Goal: Task Accomplishment & Management: Complete application form

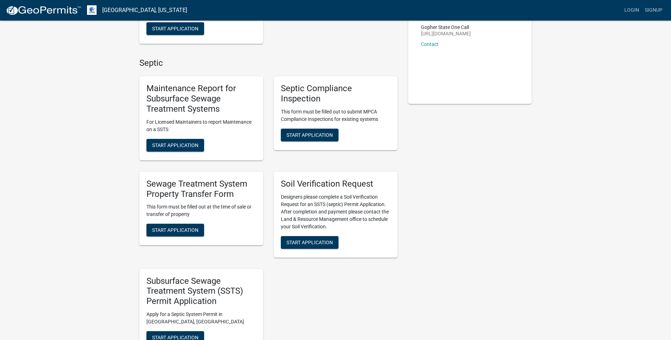
scroll to position [35, 0]
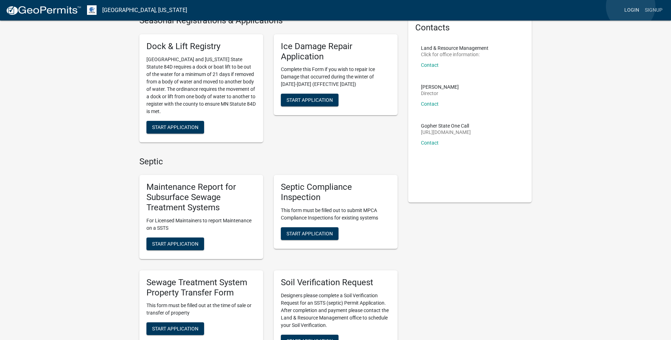
click at [630, 6] on link "Login" at bounding box center [631, 10] width 21 height 13
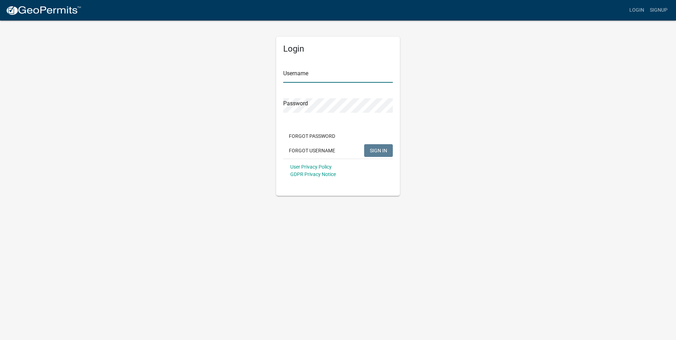
click at [293, 74] on input "Username" at bounding box center [338, 75] width 110 height 14
type input "kidoyle"
click at [364, 144] on button "SIGN IN" at bounding box center [378, 150] width 29 height 13
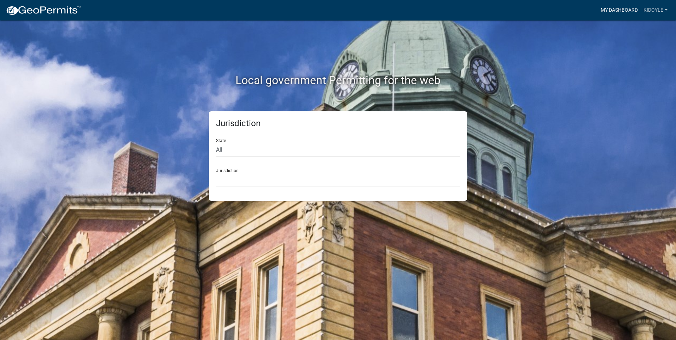
click at [612, 10] on link "My Dashboard" at bounding box center [619, 10] width 43 height 13
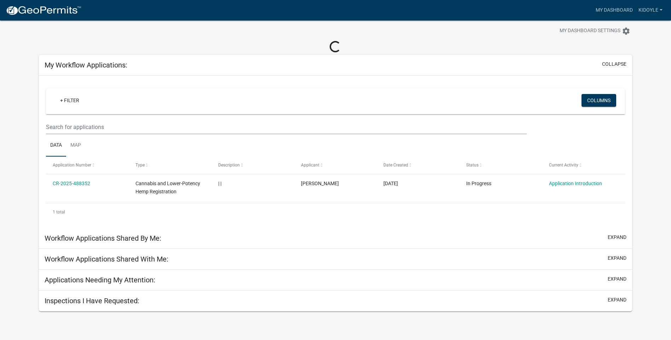
scroll to position [21, 0]
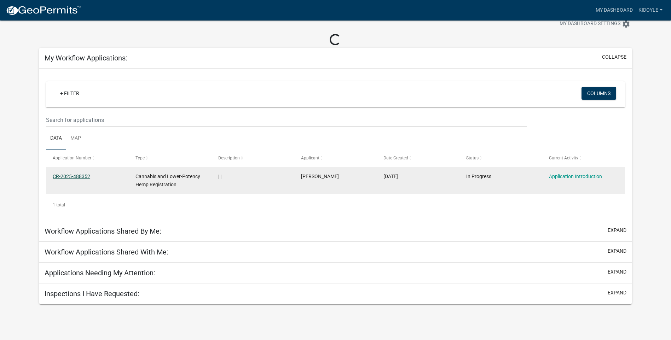
click at [74, 175] on link "CR-2025-488352" at bounding box center [71, 177] width 37 height 6
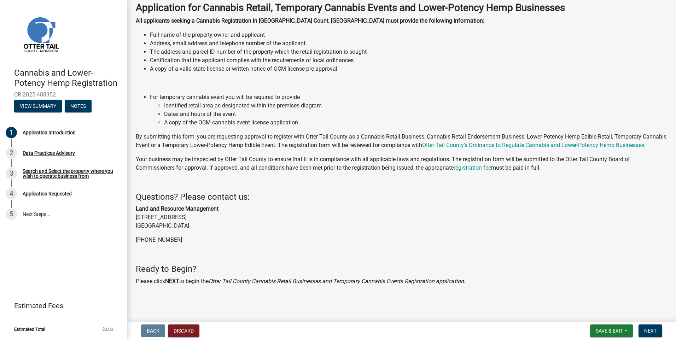
scroll to position [46, 0]
click at [654, 330] on span "Next" at bounding box center [650, 331] width 12 height 6
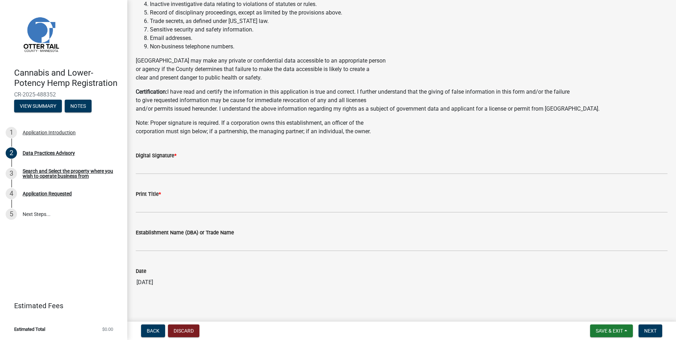
scroll to position [270, 0]
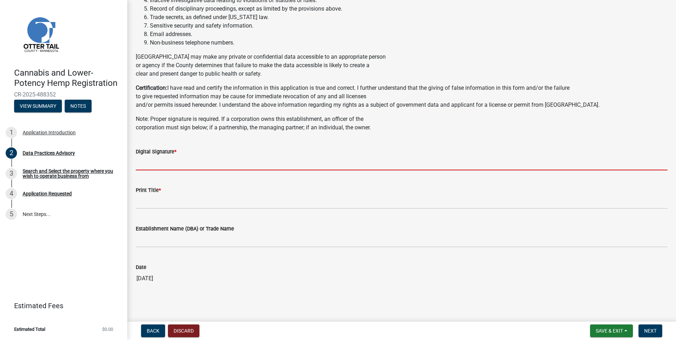
click at [175, 163] on input "Digital Signature *" at bounding box center [402, 163] width 532 height 14
click at [156, 164] on input "Digital Signature *" at bounding box center [402, 163] width 532 height 14
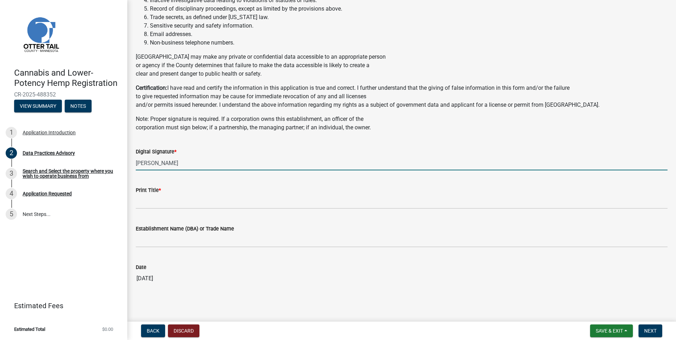
type input "[PERSON_NAME]"
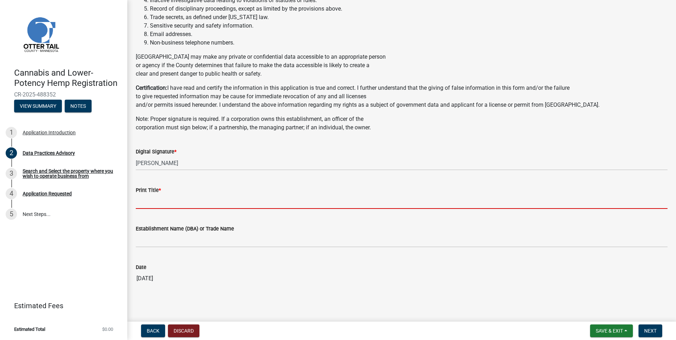
click at [162, 199] on input "Print Title *" at bounding box center [402, 201] width 532 height 14
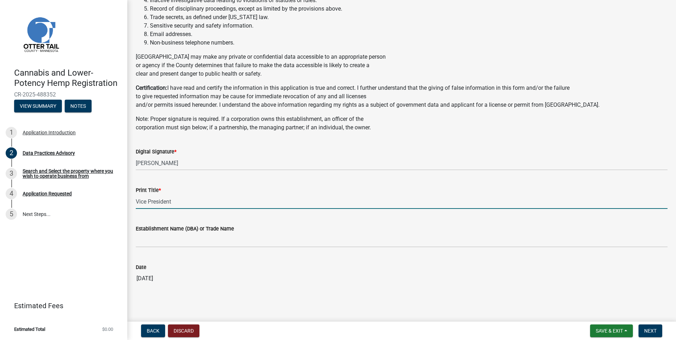
type input "Vice President"
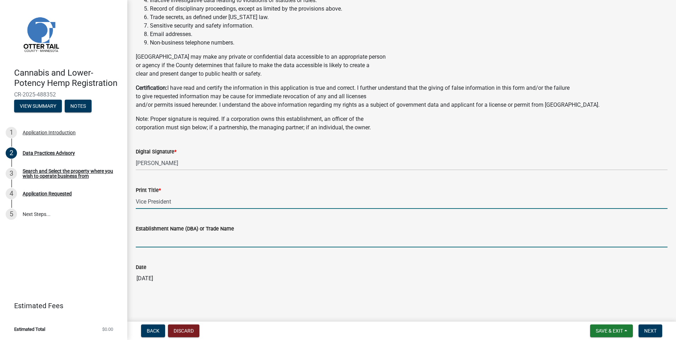
click at [186, 238] on input "Establishment Name (DBA) or Trade Name" at bounding box center [402, 240] width 532 height 14
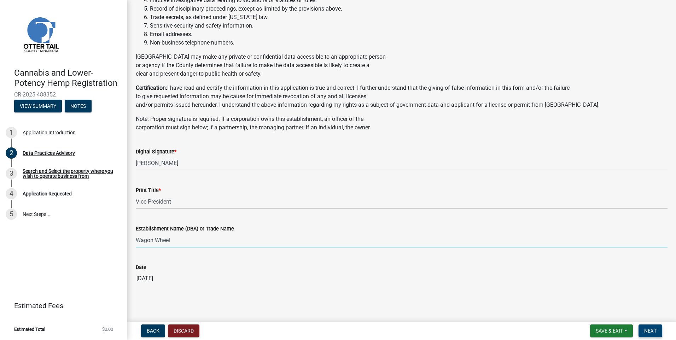
type input "Wagon Wheel"
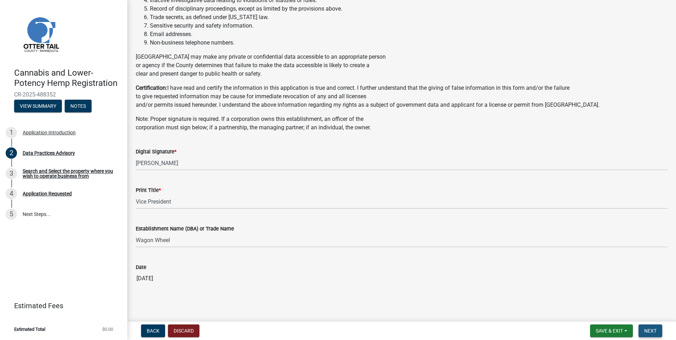
click at [654, 332] on span "Next" at bounding box center [650, 331] width 12 height 6
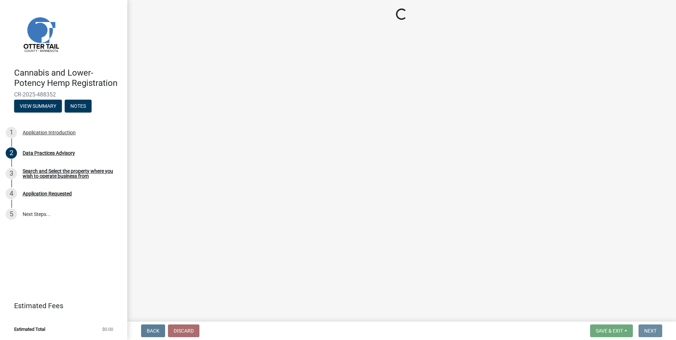
scroll to position [0, 0]
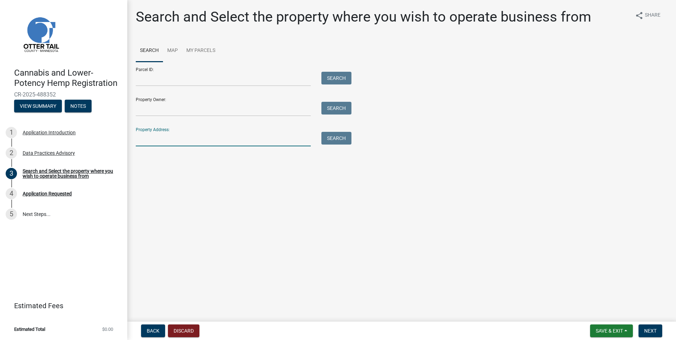
click at [150, 138] on input "Property Address:" at bounding box center [223, 139] width 175 height 14
drag, startPoint x: 587, startPoint y: 168, endPoint x: 583, endPoint y: 150, distance: 18.0
click at [587, 167] on main "Search and Select the property where you wish to operate business from share Sh…" at bounding box center [401, 159] width 549 height 319
click at [149, 134] on input "Property Address:" at bounding box center [223, 139] width 175 height 14
click at [341, 141] on button "Search" at bounding box center [336, 138] width 30 height 13
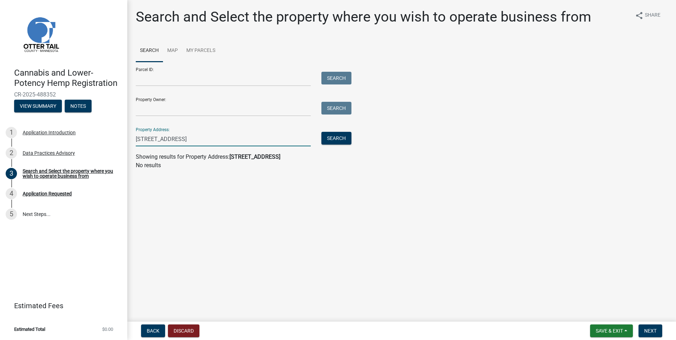
click at [181, 140] on input "[STREET_ADDRESS]" at bounding box center [223, 139] width 175 height 14
click at [342, 138] on button "Search" at bounding box center [336, 138] width 30 height 13
click at [259, 222] on main "Search and Select the property where you wish to operate business from share Sh…" at bounding box center [401, 159] width 549 height 319
click at [172, 110] on input "Property Owner:" at bounding box center [223, 109] width 175 height 14
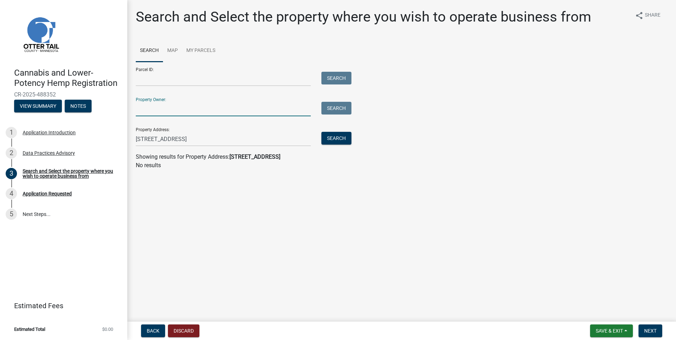
click at [337, 280] on main "Search and Select the property where you wish to operate business from share Sh…" at bounding box center [401, 159] width 549 height 319
click at [237, 138] on input "[STREET_ADDRESS]" at bounding box center [223, 139] width 175 height 14
type input "101 main"
click at [337, 140] on button "Search" at bounding box center [336, 138] width 30 height 13
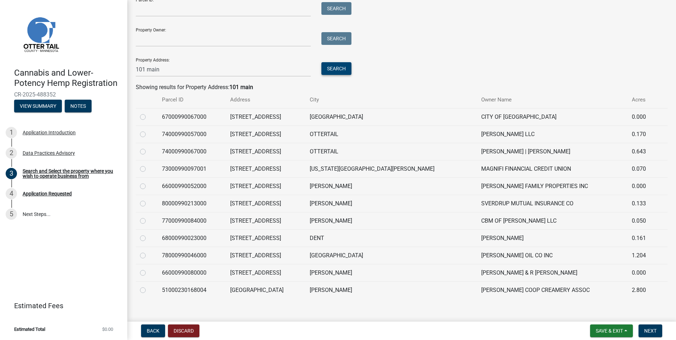
scroll to position [71, 0]
click at [149, 250] on label at bounding box center [149, 250] width 0 height 0
click at [149, 255] on input "radio" at bounding box center [151, 252] width 5 height 5
radio input "true"
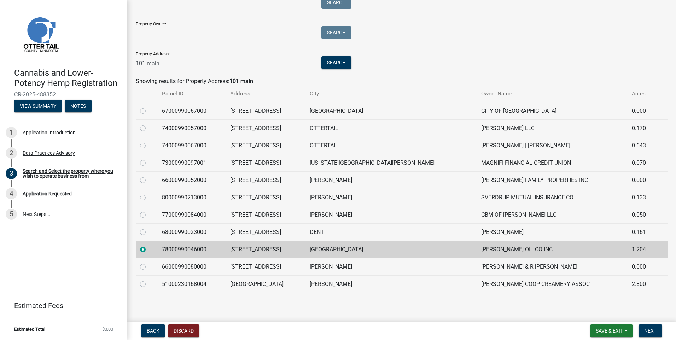
scroll to position [77, 0]
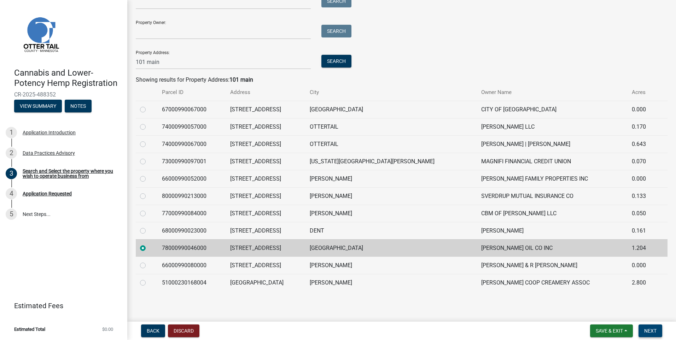
click at [649, 330] on span "Next" at bounding box center [650, 331] width 12 height 6
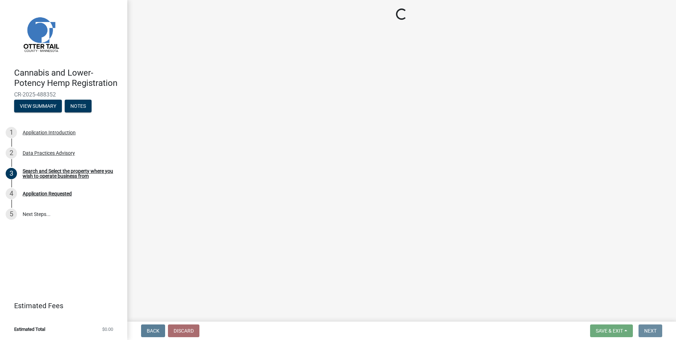
scroll to position [0, 0]
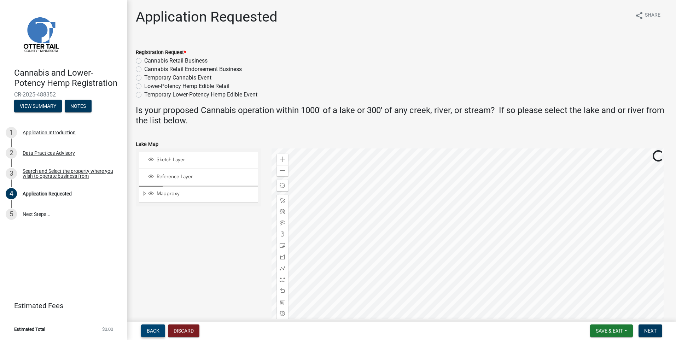
click at [153, 331] on span "Back" at bounding box center [153, 331] width 13 height 6
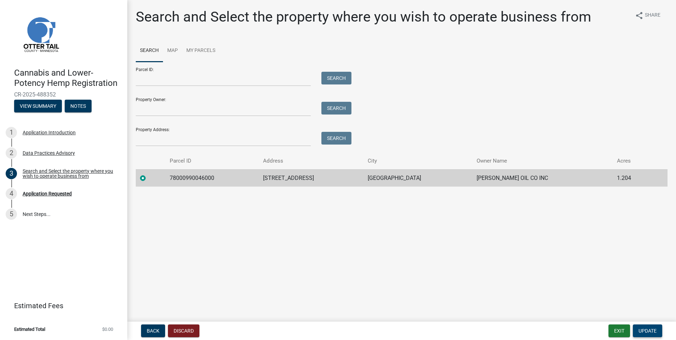
click at [654, 331] on span "Update" at bounding box center [648, 331] width 18 height 6
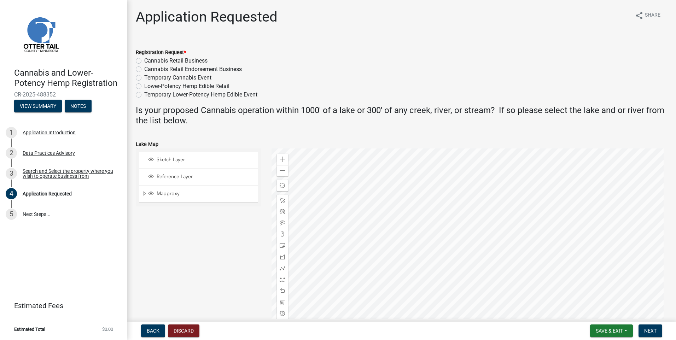
click at [144, 60] on label "Cannabis Retail Business" at bounding box center [175, 61] width 63 height 8
click at [144, 60] on input "Cannabis Retail Business" at bounding box center [146, 59] width 5 height 5
radio input "true"
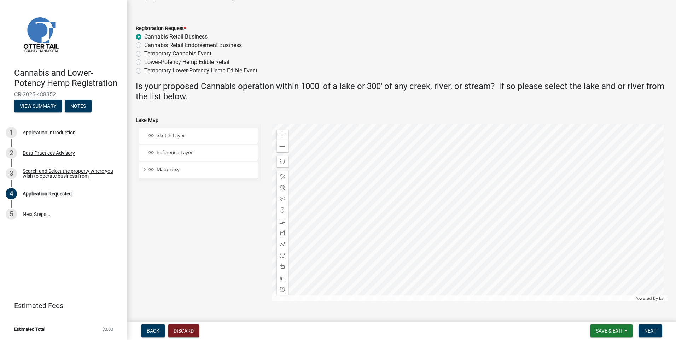
scroll to position [35, 0]
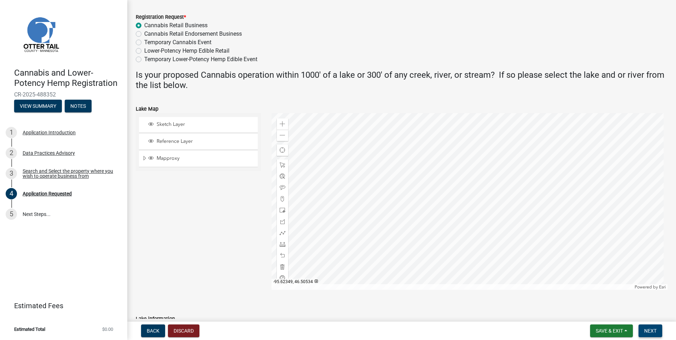
click at [650, 334] on button "Next" at bounding box center [651, 331] width 24 height 13
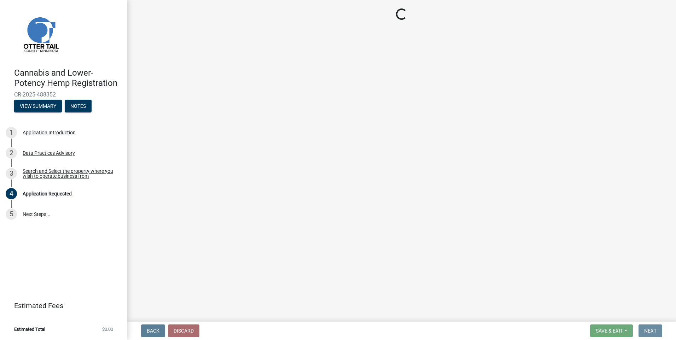
scroll to position [0, 0]
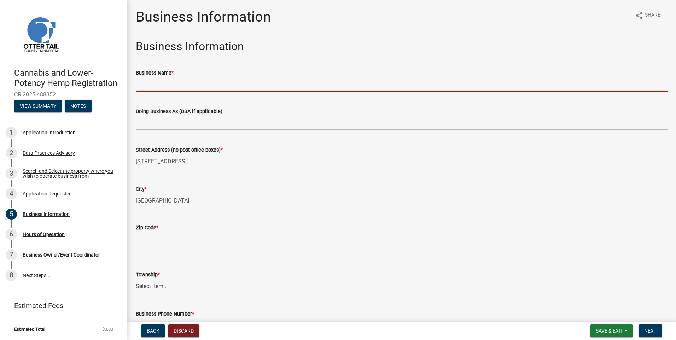
click at [171, 83] on input "Business Name *" at bounding box center [402, 84] width 532 height 14
type input "I"
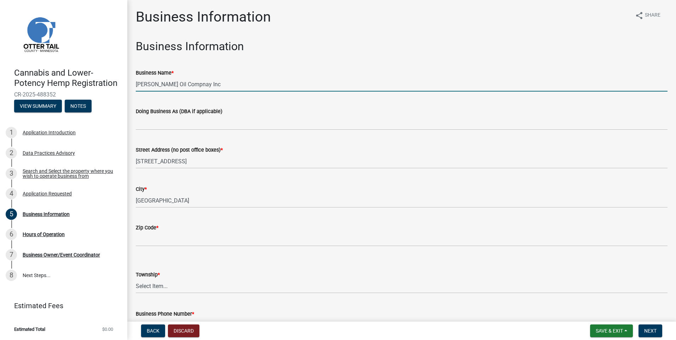
type input "[PERSON_NAME] Oil Compnay Inc"
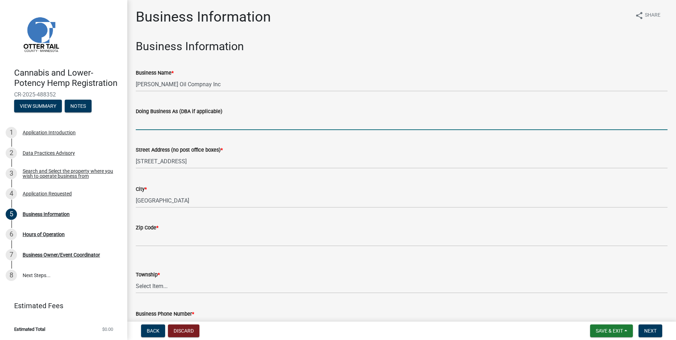
click at [164, 123] on input "Doing Business As (DBA if applicable)" at bounding box center [402, 123] width 532 height 14
type input "Wagon Wheel"
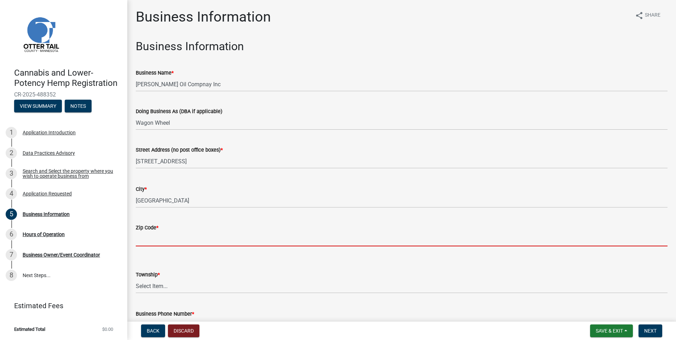
click at [164, 237] on input "Zip Code *" at bounding box center [402, 239] width 532 height 14
click at [146, 239] on input "Zip Code *" at bounding box center [402, 239] width 532 height 14
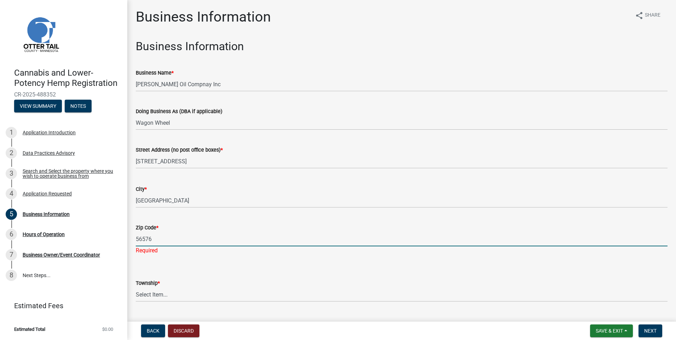
type input "56576"
click at [426, 264] on div "Township * Select Item... [GEOGRAPHIC_DATA] [GEOGRAPHIC_DATA] [GEOGRAPHIC_DATA]…" at bounding box center [402, 281] width 532 height 41
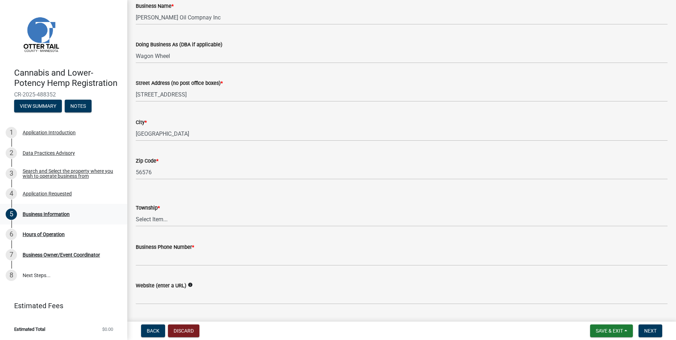
scroll to position [71, 0]
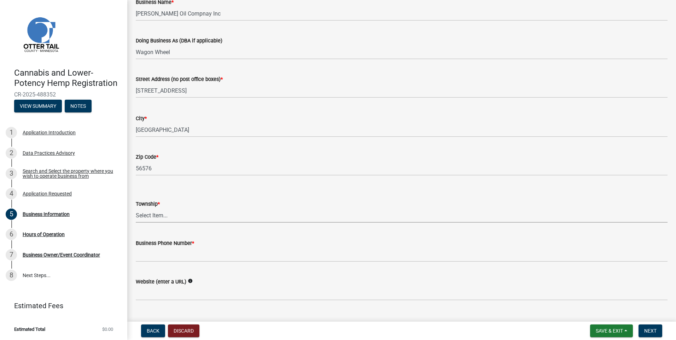
click at [143, 214] on select "Select Item... [GEOGRAPHIC_DATA] [GEOGRAPHIC_DATA] [GEOGRAPHIC_DATA] [GEOGRAPHI…" at bounding box center [402, 215] width 532 height 14
click at [147, 216] on select "Select Item... [GEOGRAPHIC_DATA] [GEOGRAPHIC_DATA] [GEOGRAPHIC_DATA] [GEOGRAPHI…" at bounding box center [402, 215] width 532 height 14
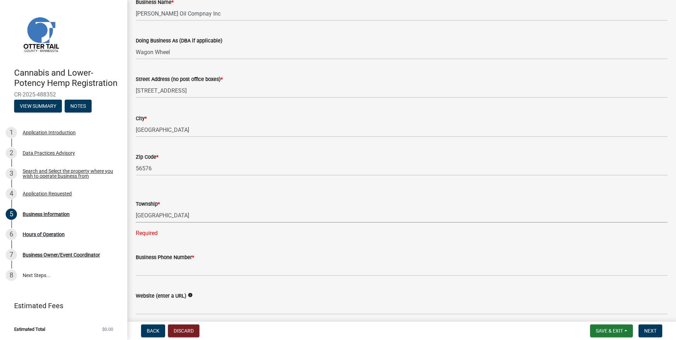
click at [136, 208] on select "Select Item... [GEOGRAPHIC_DATA] [GEOGRAPHIC_DATA] [GEOGRAPHIC_DATA] [GEOGRAPHI…" at bounding box center [402, 215] width 532 height 14
select select "99458c24-523e-4541-820c-50d0f06d664c"
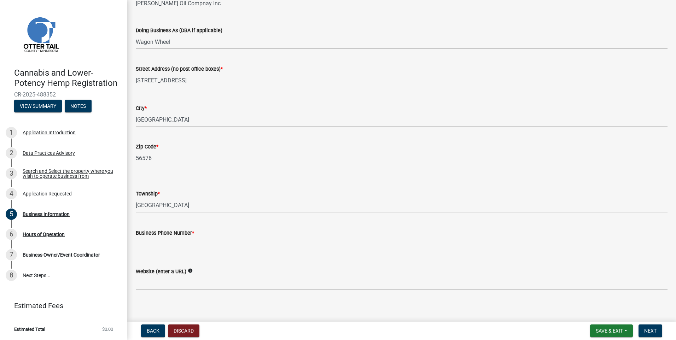
scroll to position [86, 0]
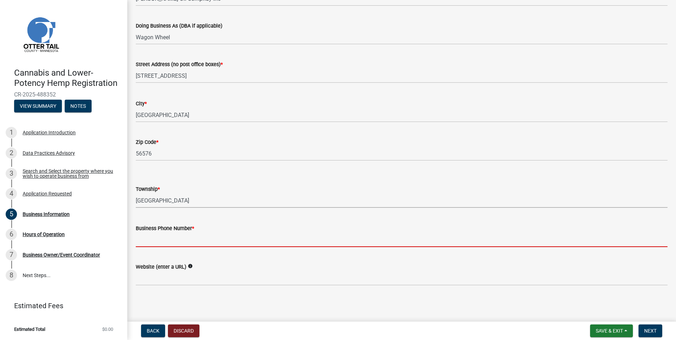
click at [168, 243] on input "Business Phone Number *" at bounding box center [402, 240] width 532 height 14
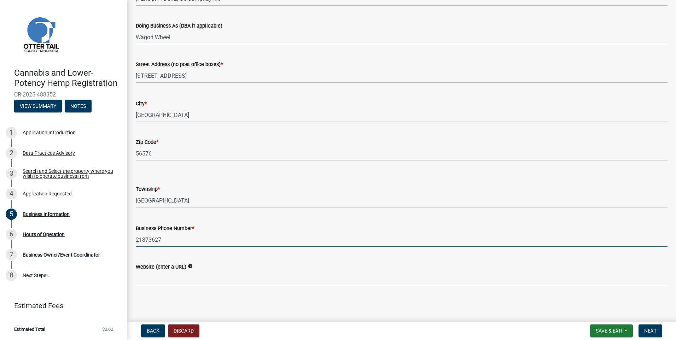
type input "2187362786"
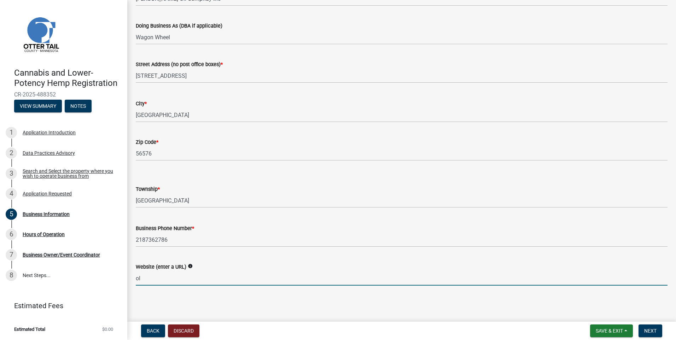
type input "o"
click at [180, 274] on input "Website (enter a URL)" at bounding box center [402, 278] width 532 height 14
paste input "[URL][DOMAIN_NAME]"
type input "[URL][DOMAIN_NAME]"
click at [648, 331] on span "Next" at bounding box center [650, 331] width 12 height 6
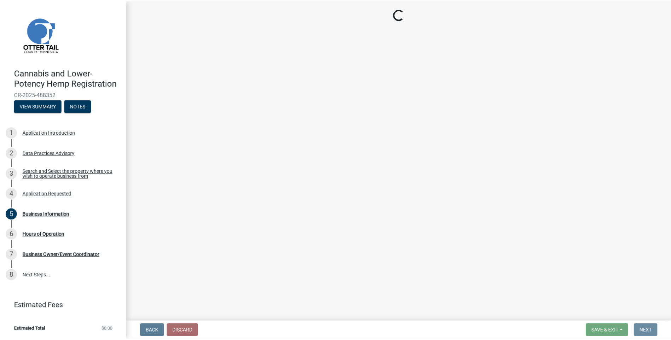
scroll to position [0, 0]
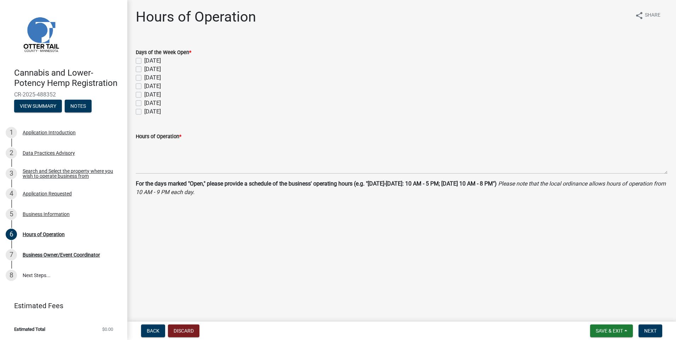
click at [144, 60] on label "[DATE]" at bounding box center [152, 61] width 17 height 8
click at [144, 60] on input "[DATE]" at bounding box center [146, 59] width 5 height 5
checkbox input "true"
checkbox input "false"
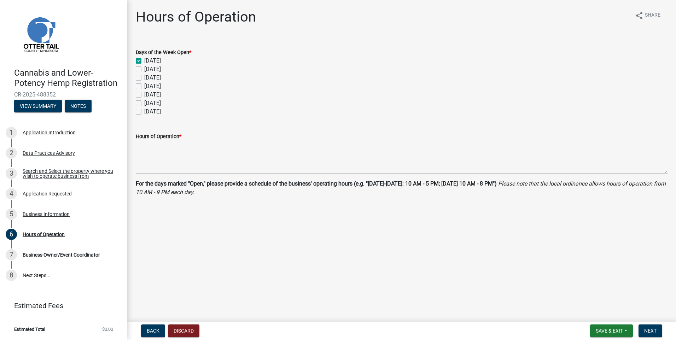
checkbox input "false"
click at [144, 70] on label "[DATE]" at bounding box center [152, 69] width 17 height 8
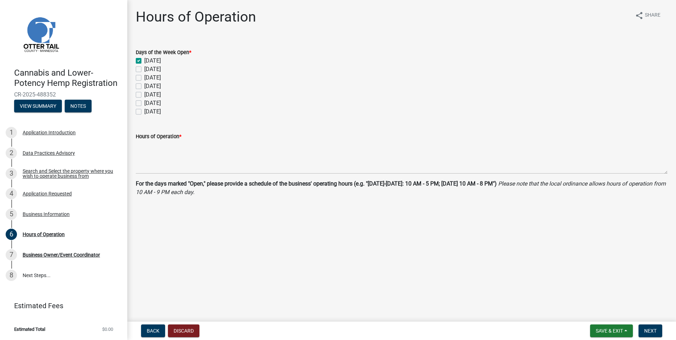
click at [144, 70] on input "[DATE]" at bounding box center [146, 67] width 5 height 5
checkbox input "true"
checkbox input "false"
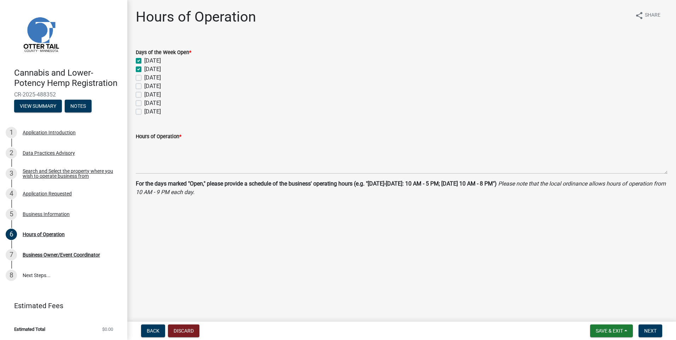
checkbox input "false"
drag, startPoint x: 140, startPoint y: 77, endPoint x: 139, endPoint y: 82, distance: 5.8
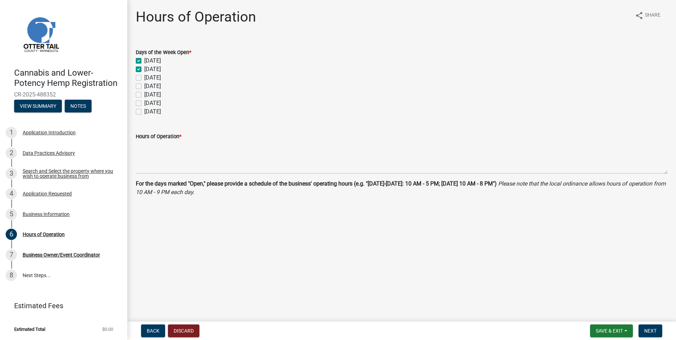
click at [144, 77] on label "[DATE]" at bounding box center [152, 78] width 17 height 8
click at [144, 77] on input "[DATE]" at bounding box center [146, 76] width 5 height 5
checkbox input "true"
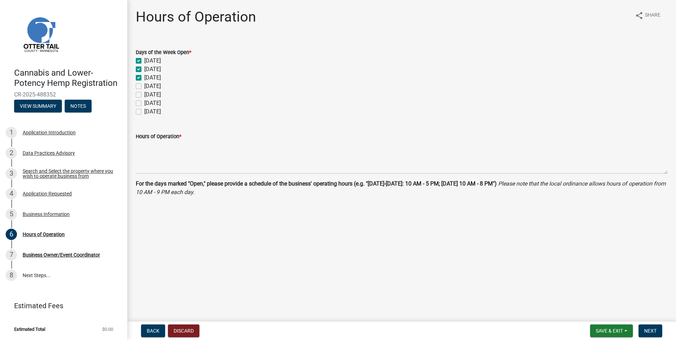
checkbox input "true"
checkbox input "false"
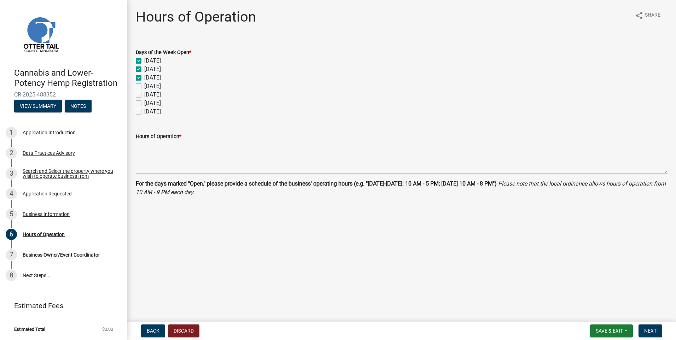
drag, startPoint x: 139, startPoint y: 84, endPoint x: 139, endPoint y: 91, distance: 7.1
click at [144, 85] on label "[DATE]" at bounding box center [152, 86] width 17 height 8
click at [144, 85] on input "[DATE]" at bounding box center [146, 84] width 5 height 5
checkbox input "true"
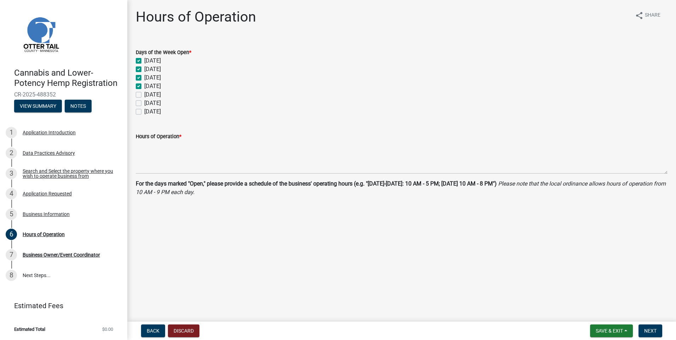
checkbox input "true"
checkbox input "false"
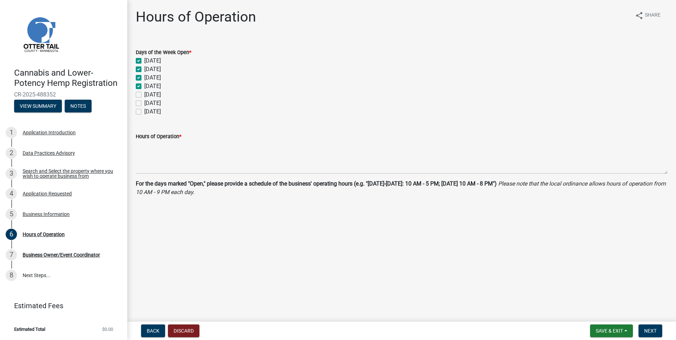
checkbox input "false"
drag, startPoint x: 139, startPoint y: 94, endPoint x: 138, endPoint y: 98, distance: 3.6
click at [144, 95] on label "[DATE]" at bounding box center [152, 95] width 17 height 8
click at [144, 95] on input "[DATE]" at bounding box center [146, 93] width 5 height 5
checkbox input "true"
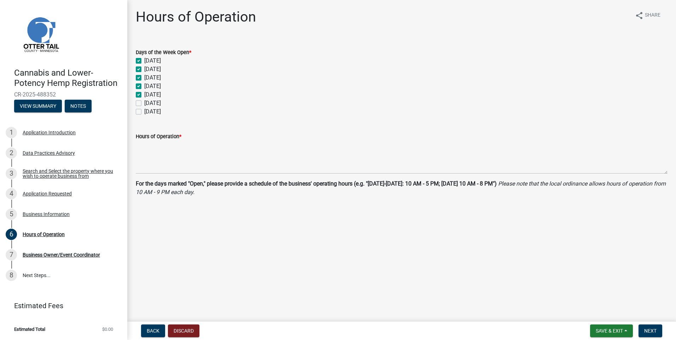
checkbox input "true"
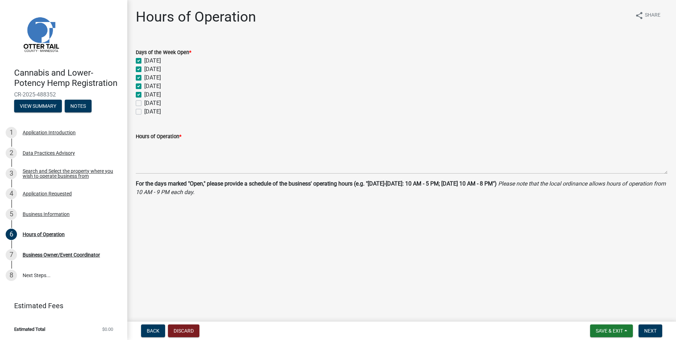
checkbox input "false"
drag, startPoint x: 138, startPoint y: 102, endPoint x: 138, endPoint y: 110, distance: 7.8
click at [144, 104] on label "[DATE]" at bounding box center [152, 103] width 17 height 8
click at [144, 104] on input "[DATE]" at bounding box center [146, 101] width 5 height 5
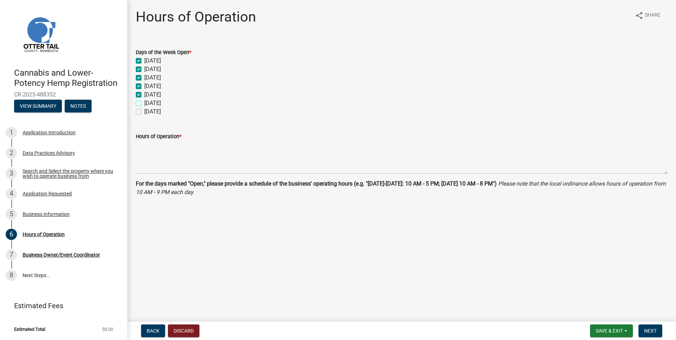
checkbox input "true"
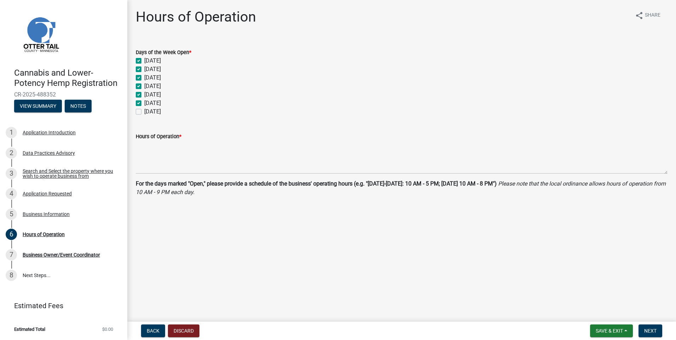
checkbox input "true"
click at [144, 110] on label "[DATE]" at bounding box center [152, 111] width 17 height 8
click at [144, 110] on input "[DATE]" at bounding box center [146, 109] width 5 height 5
checkbox input "true"
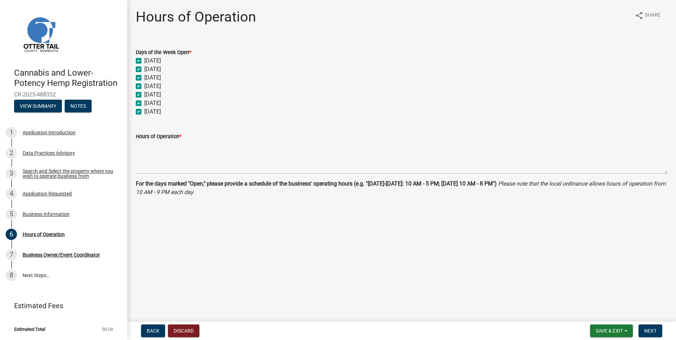
checkbox input "true"
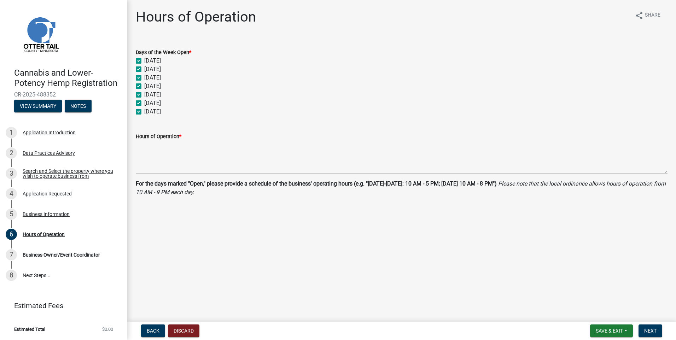
checkbox input "true"
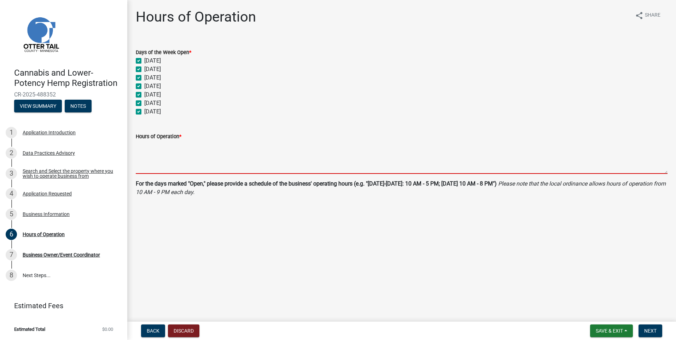
click at [174, 157] on textarea "Hours of Operation *" at bounding box center [402, 157] width 532 height 33
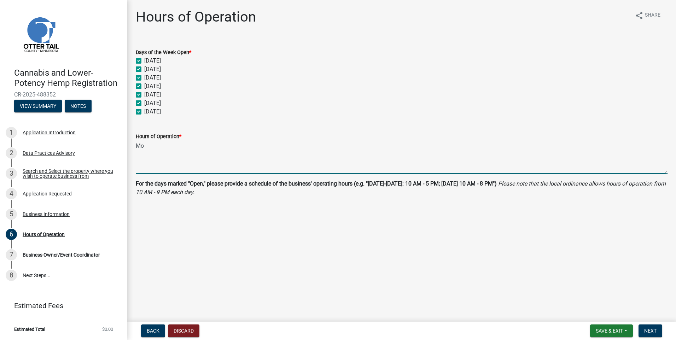
type textarea "M"
type textarea "d"
type textarea "S"
type textarea "DAILY 7:00 A.M. TO 8:00 P.M."
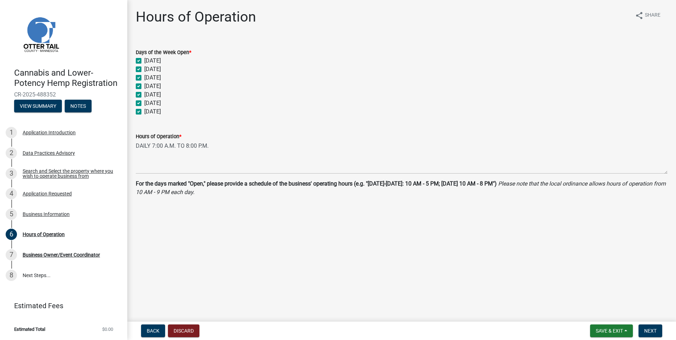
click at [239, 244] on main "Hours of Operation share Share Days of the Week Open * [DATE] [DATE] [DATE] [DA…" at bounding box center [401, 159] width 549 height 319
click at [652, 331] on span "Next" at bounding box center [650, 331] width 12 height 6
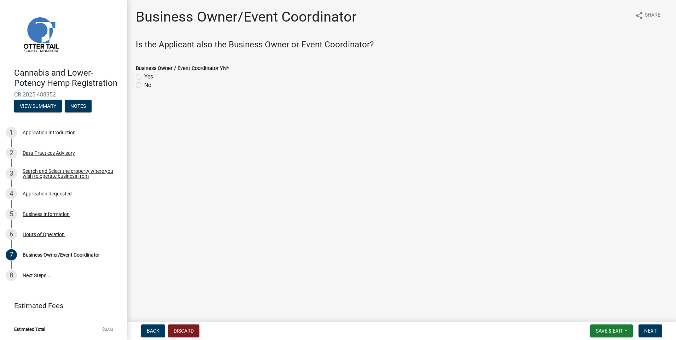
click at [144, 86] on label "No" at bounding box center [147, 85] width 7 height 8
click at [144, 86] on input "No" at bounding box center [146, 83] width 5 height 5
radio input "true"
click at [144, 76] on label "Yes" at bounding box center [148, 76] width 9 height 8
click at [144, 76] on input "Yes" at bounding box center [146, 74] width 5 height 5
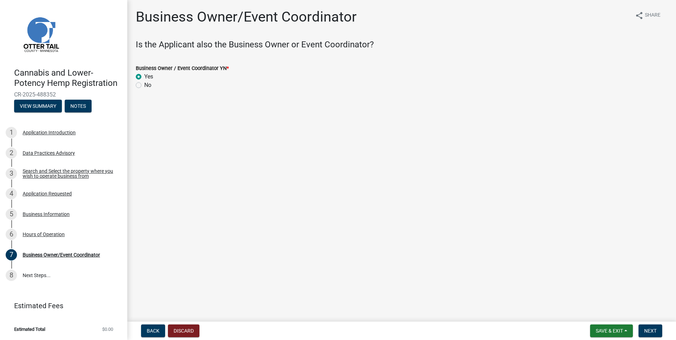
radio input "true"
click at [606, 330] on span "Save & Exit" at bounding box center [609, 331] width 27 height 6
click at [600, 310] on button "Save & Exit" at bounding box center [604, 312] width 57 height 17
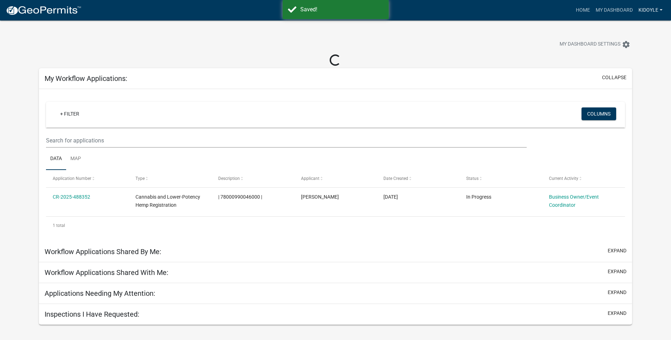
click at [659, 8] on link "kidoyle" at bounding box center [650, 10] width 30 height 13
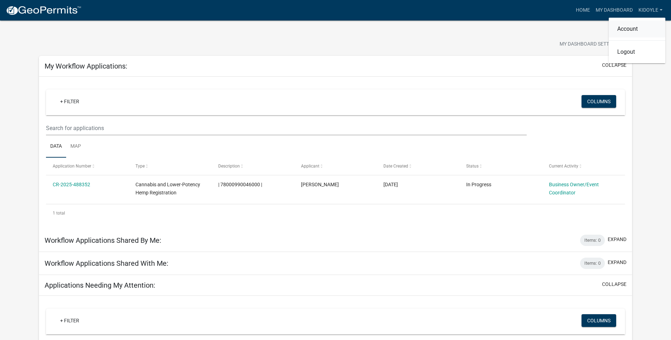
click at [634, 32] on link "Account" at bounding box center [637, 29] width 57 height 17
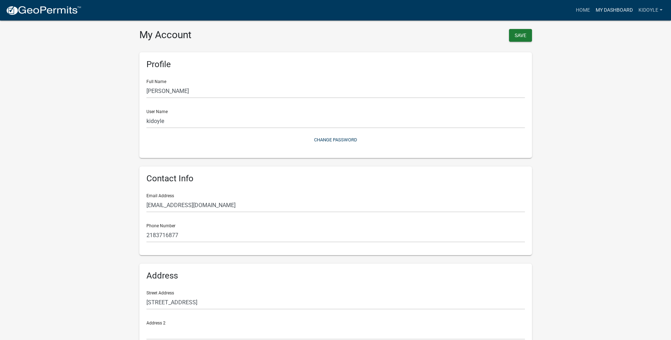
click at [612, 10] on link "My Dashboard" at bounding box center [614, 10] width 43 height 13
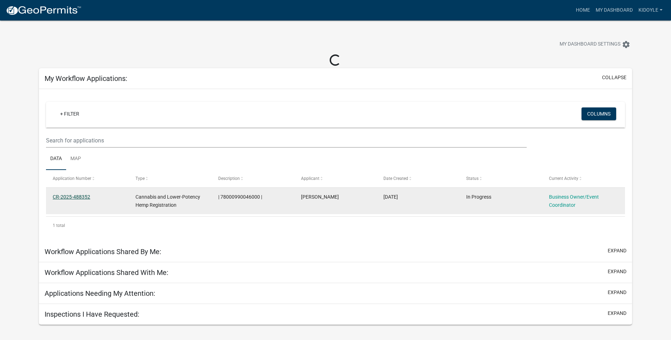
click at [77, 195] on link "CR-2025-488352" at bounding box center [71, 197] width 37 height 6
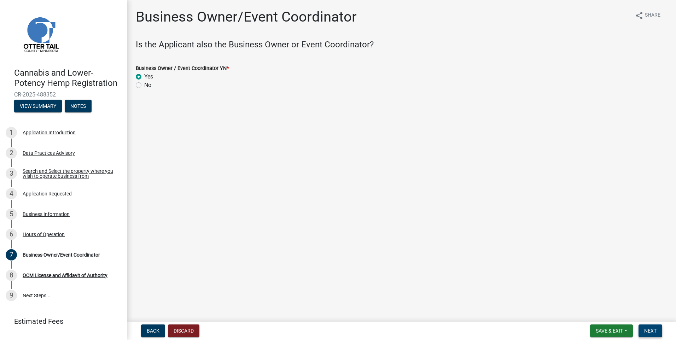
click at [651, 331] on span "Next" at bounding box center [650, 331] width 12 height 6
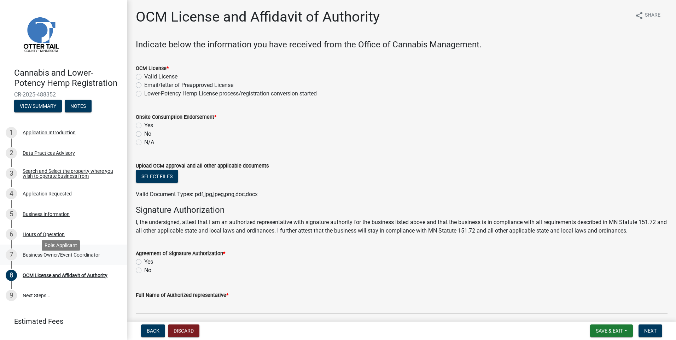
click at [66, 257] on div "Business Owner/Event Coordinator" at bounding box center [61, 254] width 77 height 5
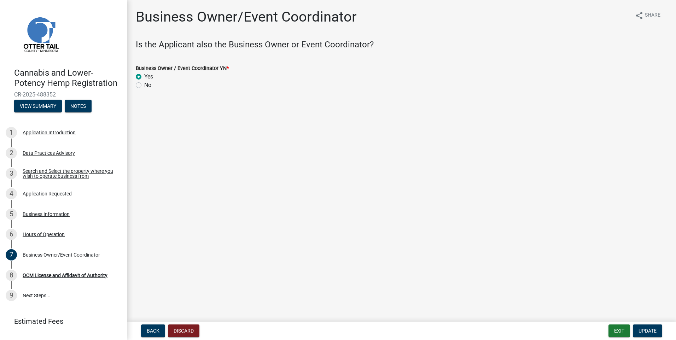
click at [144, 86] on label "No" at bounding box center [147, 85] width 7 height 8
click at [144, 86] on input "No" at bounding box center [146, 83] width 5 height 5
radio input "true"
click at [659, 332] on button "Update" at bounding box center [647, 331] width 29 height 13
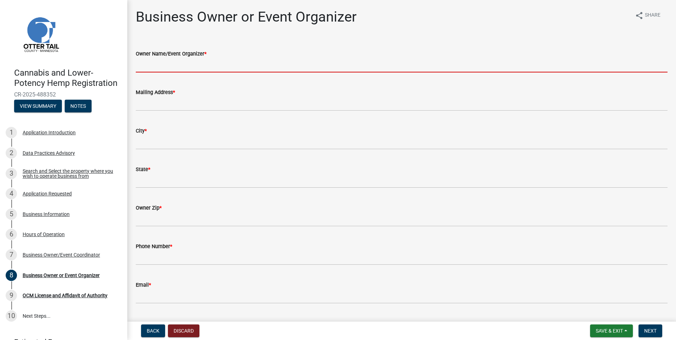
click at [155, 66] on input "Owner Name/Event Organizer *" at bounding box center [402, 65] width 532 height 14
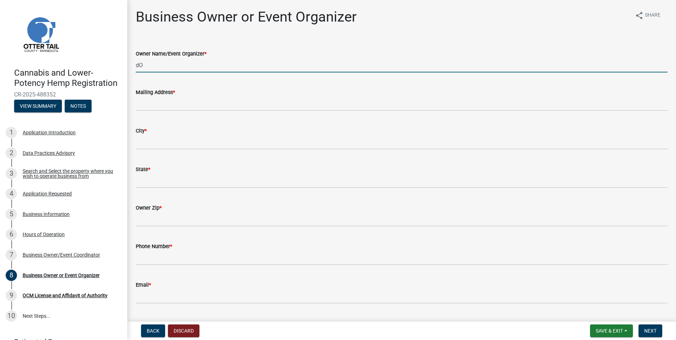
type input "d"
type input "[PERSON_NAME]"
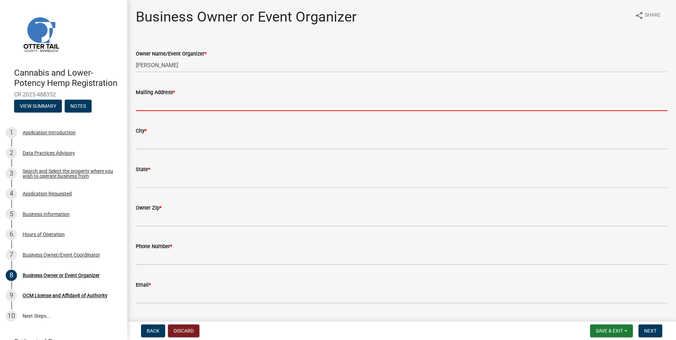
click at [158, 106] on input "Mailing Address *" at bounding box center [402, 104] width 532 height 14
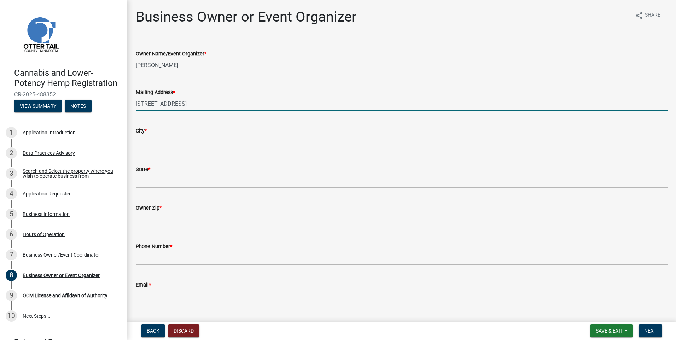
type input "[STREET_ADDRESS]"
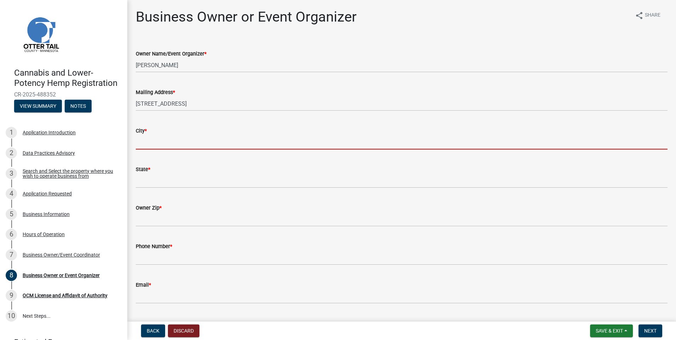
click at [157, 144] on input "City *" at bounding box center [402, 142] width 532 height 14
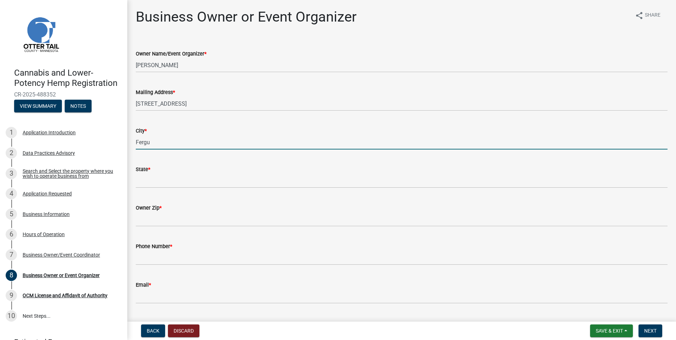
type input "Fergus Falls"
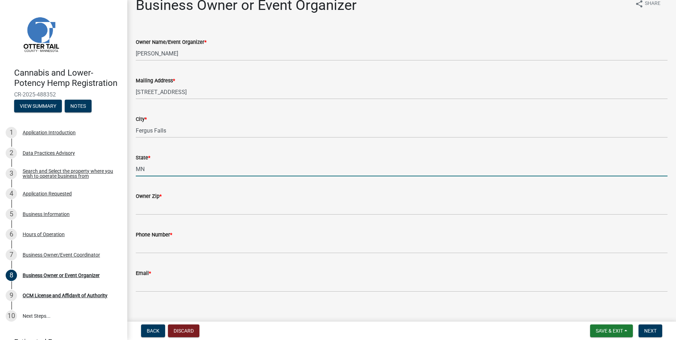
scroll to position [18, 0]
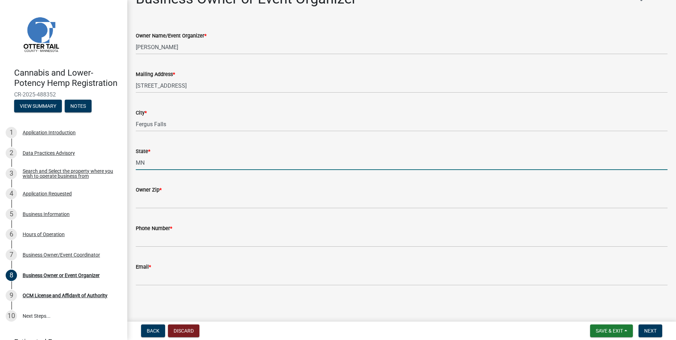
type input "MN"
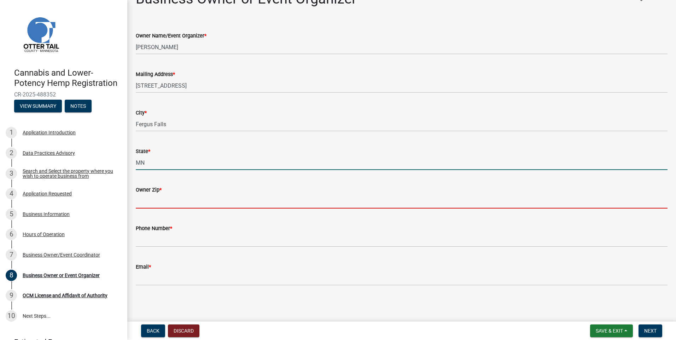
click at [141, 205] on input "Owner Zip *" at bounding box center [402, 201] width 532 height 14
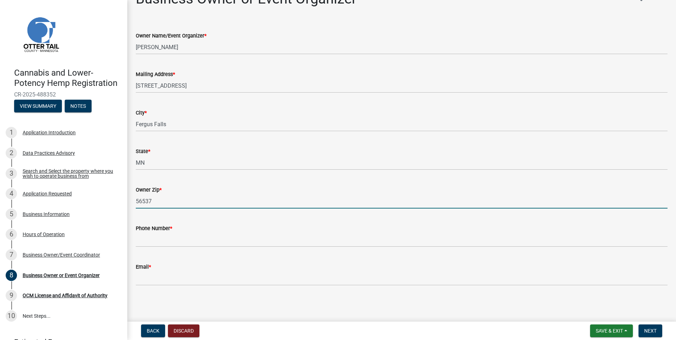
type input "56537"
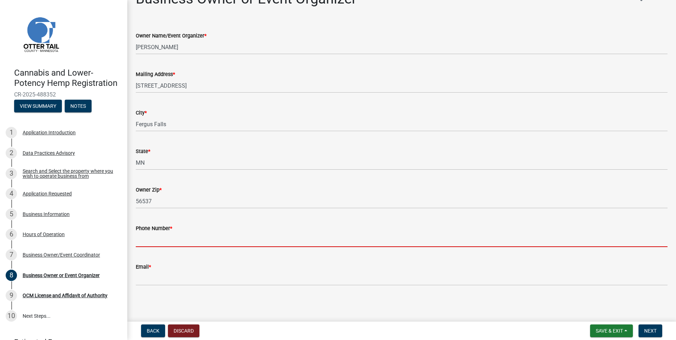
click at [141, 239] on input "Phone Number *" at bounding box center [402, 240] width 532 height 14
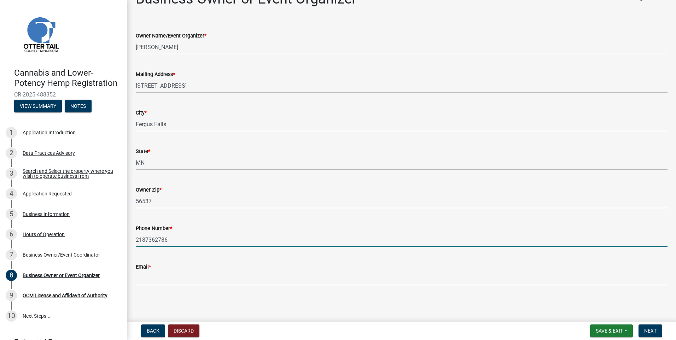
type input "2187362786"
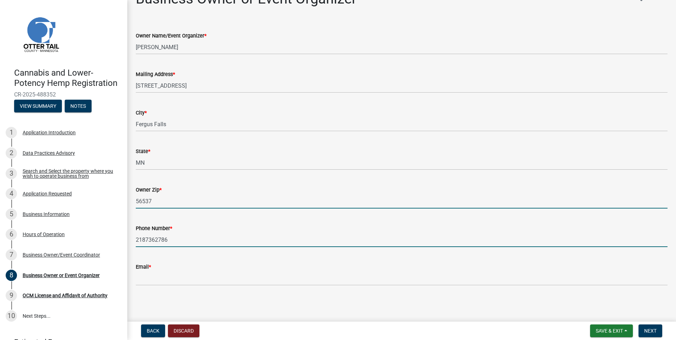
click at [280, 201] on input "56537" at bounding box center [402, 201] width 532 height 14
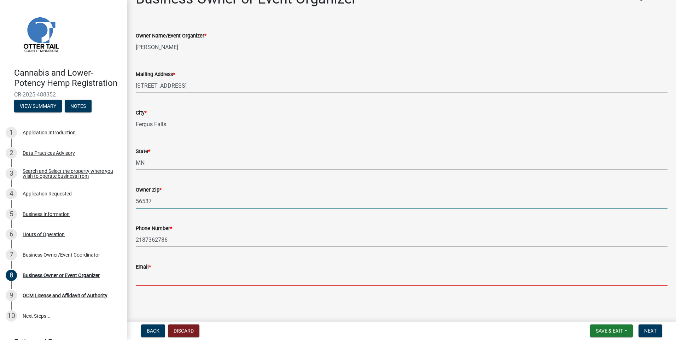
click at [147, 279] on input "Email *" at bounding box center [402, 278] width 532 height 14
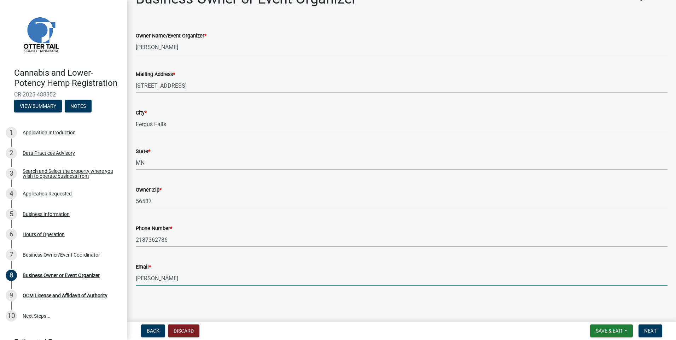
type input "[PERSON_NAME][EMAIL_ADDRESS][DOMAIN_NAME]"
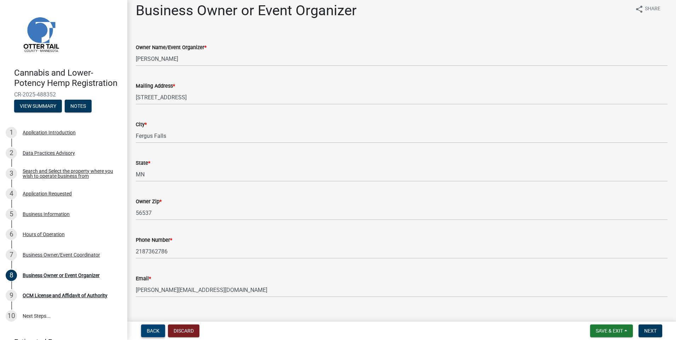
scroll to position [0, 0]
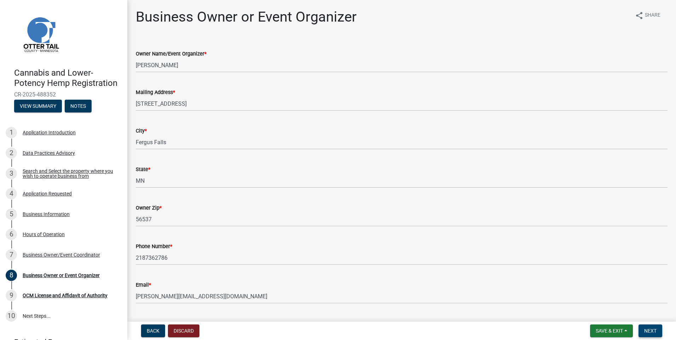
click at [654, 329] on span "Next" at bounding box center [650, 331] width 12 height 6
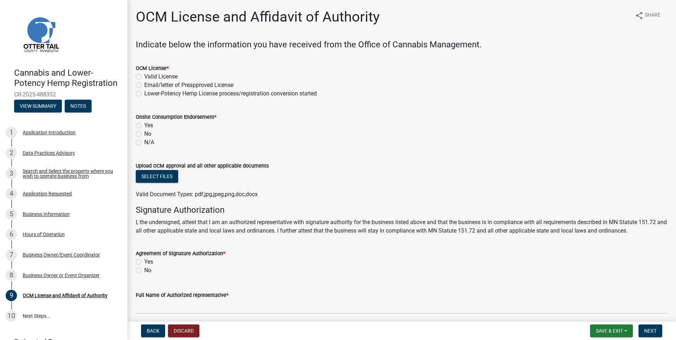
click at [135, 143] on div "Onsite Consumption Endorsement * Yes No N/A" at bounding box center [401, 125] width 542 height 42
click at [144, 143] on label "N/A" at bounding box center [149, 142] width 10 height 8
click at [144, 143] on input "N/A" at bounding box center [146, 140] width 5 height 5
radio input "true"
